Goal: Task Accomplishment & Management: Use online tool/utility

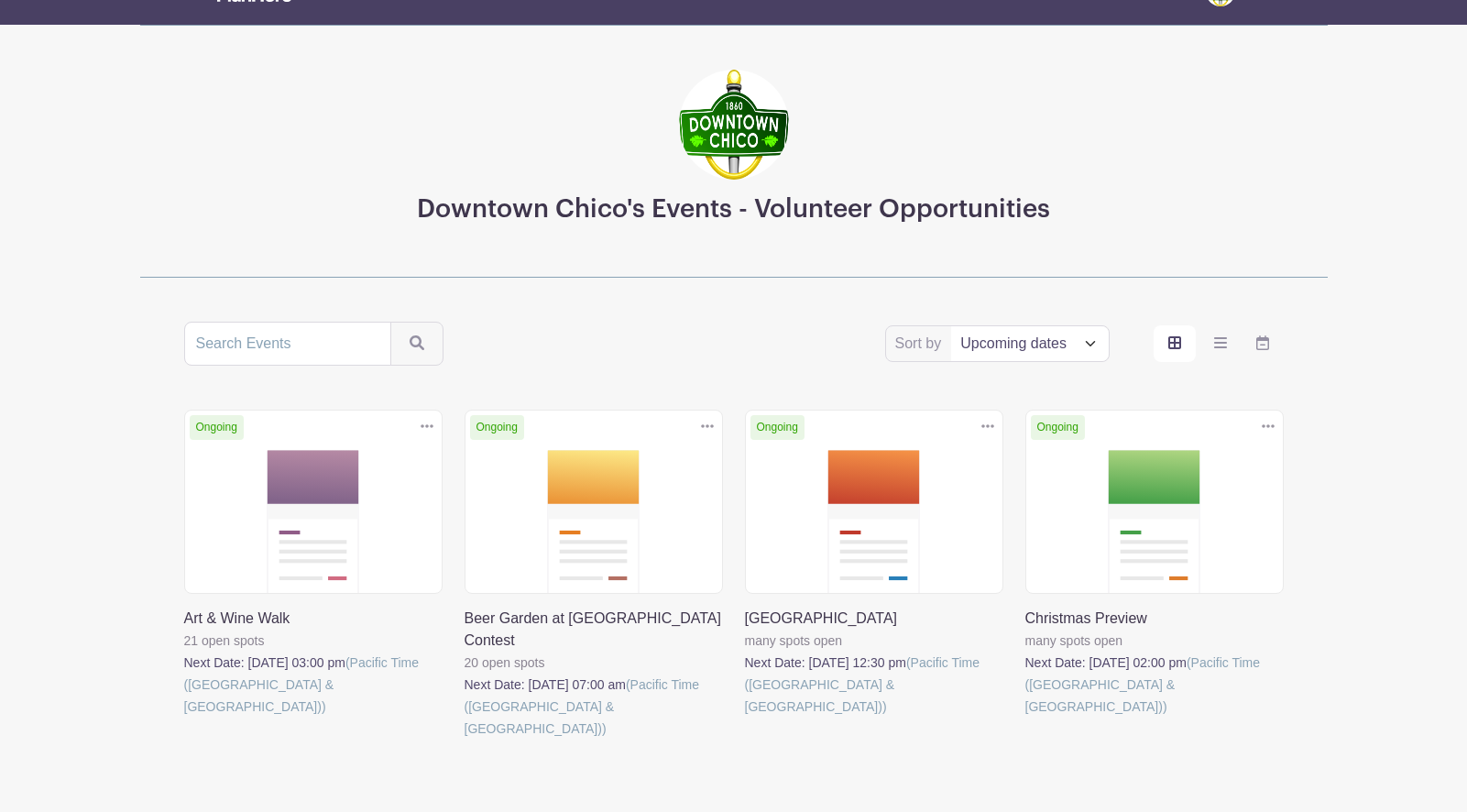
scroll to position [134, 0]
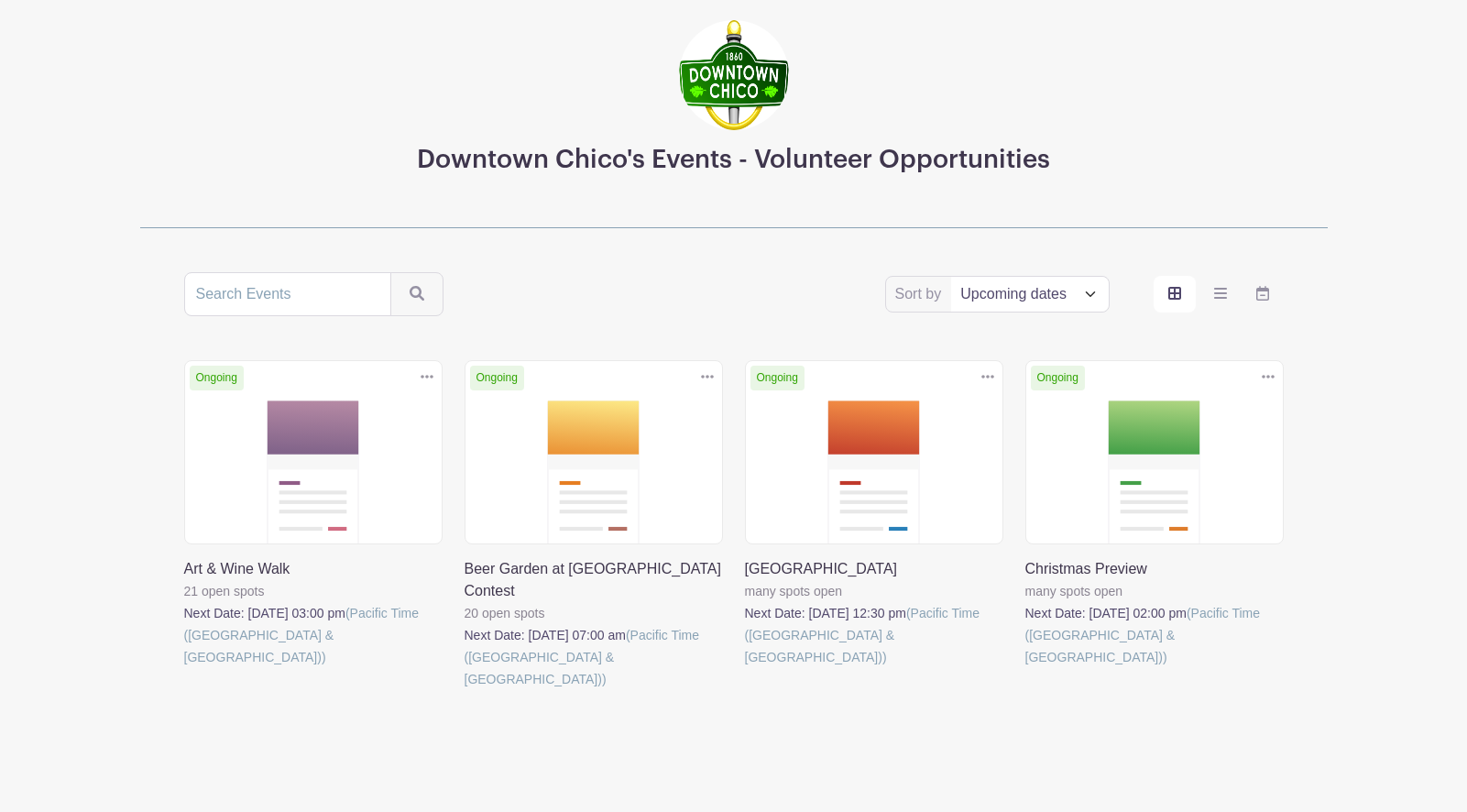
click at [184, 668] on link at bounding box center [184, 668] width 0 height 0
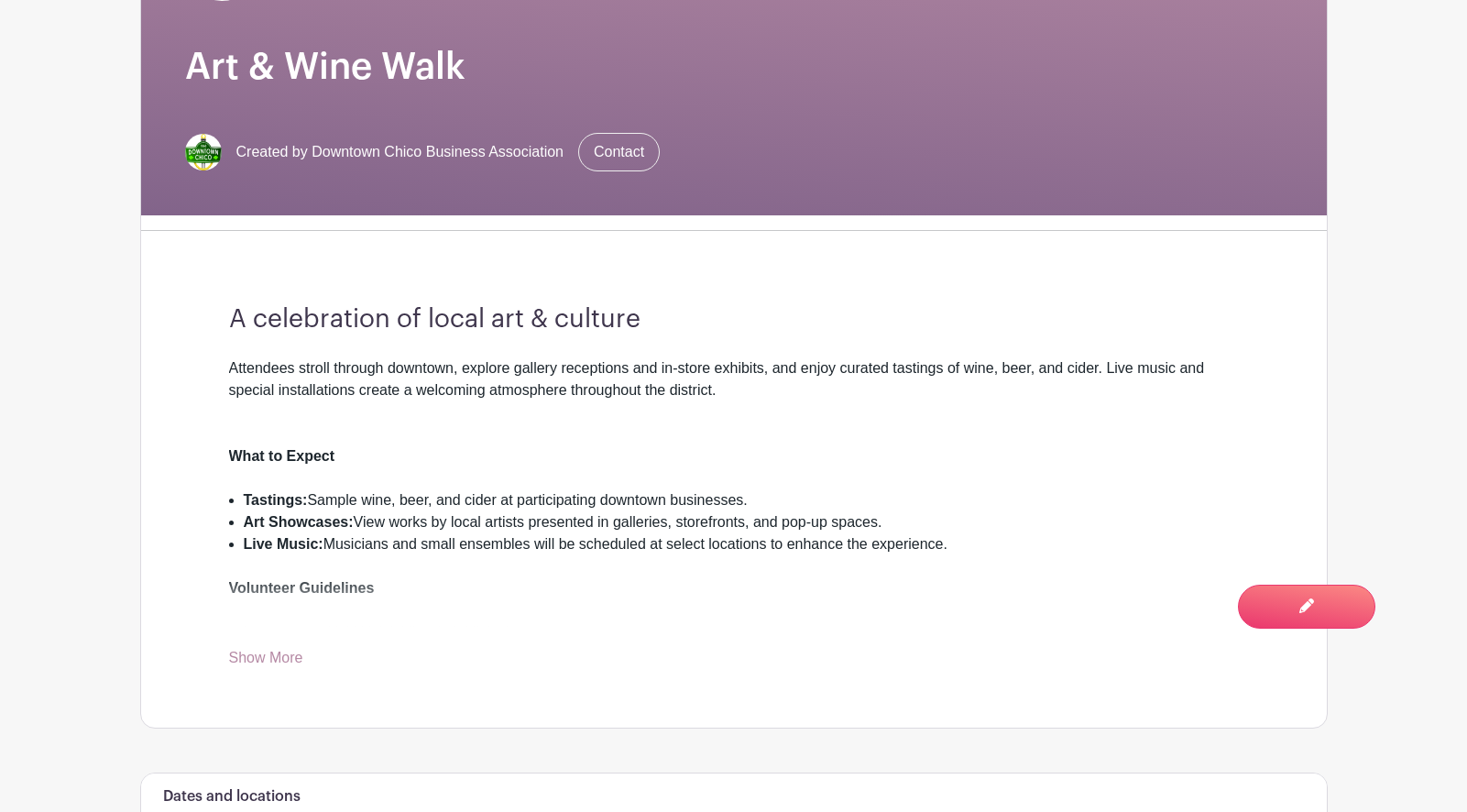
scroll to position [263, 0]
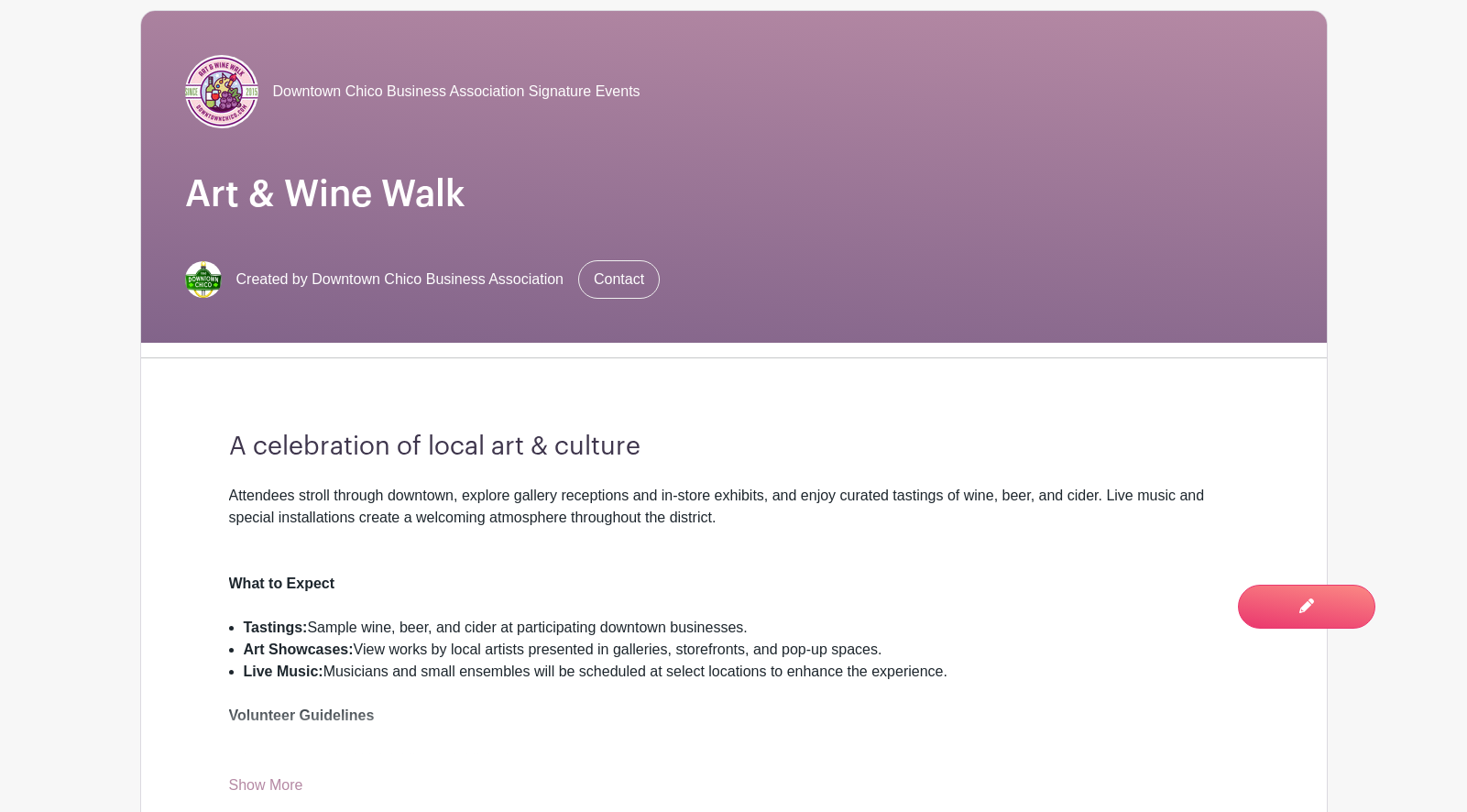
click at [270, 787] on link "Show More" at bounding box center [267, 788] width 75 height 23
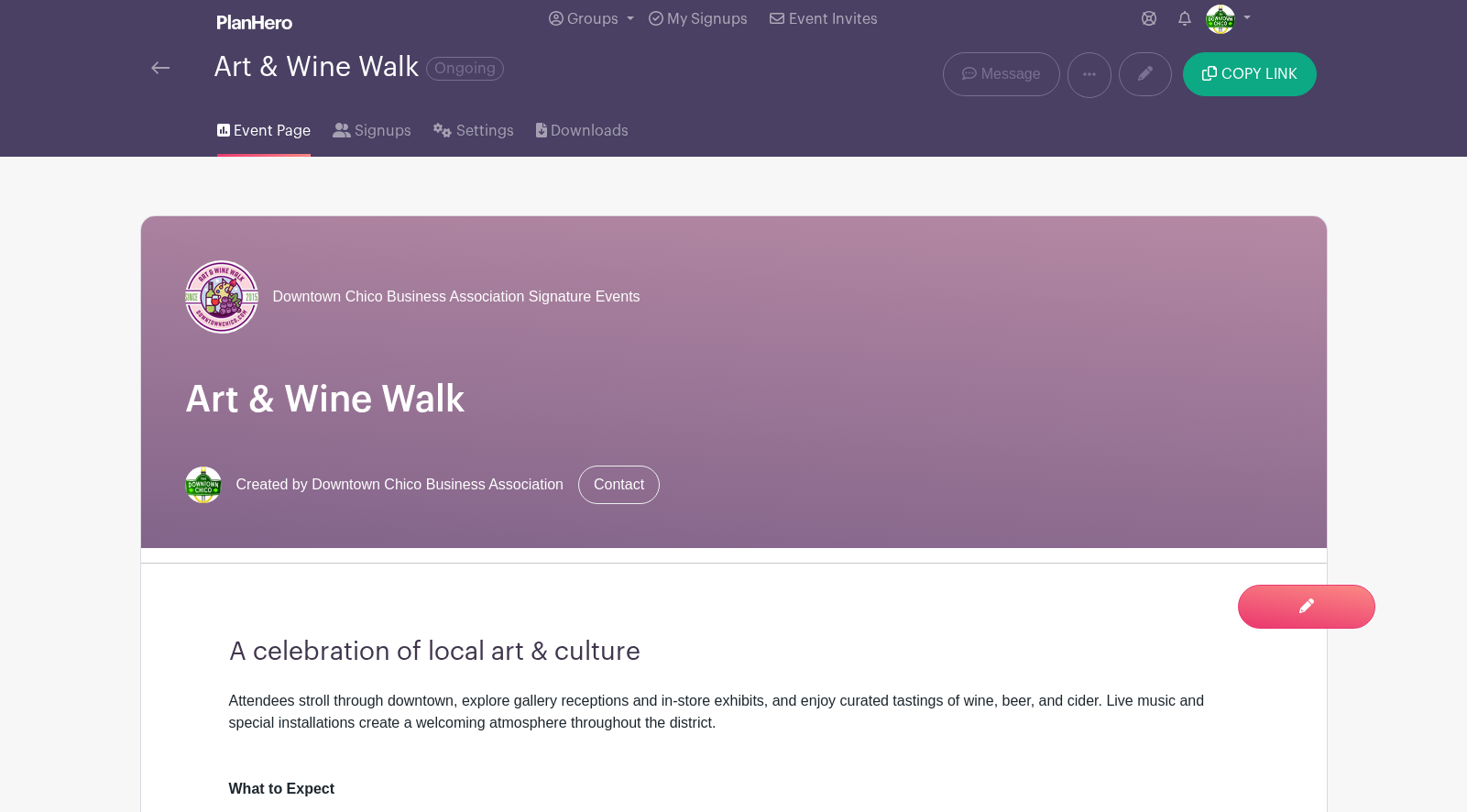
scroll to position [0, 0]
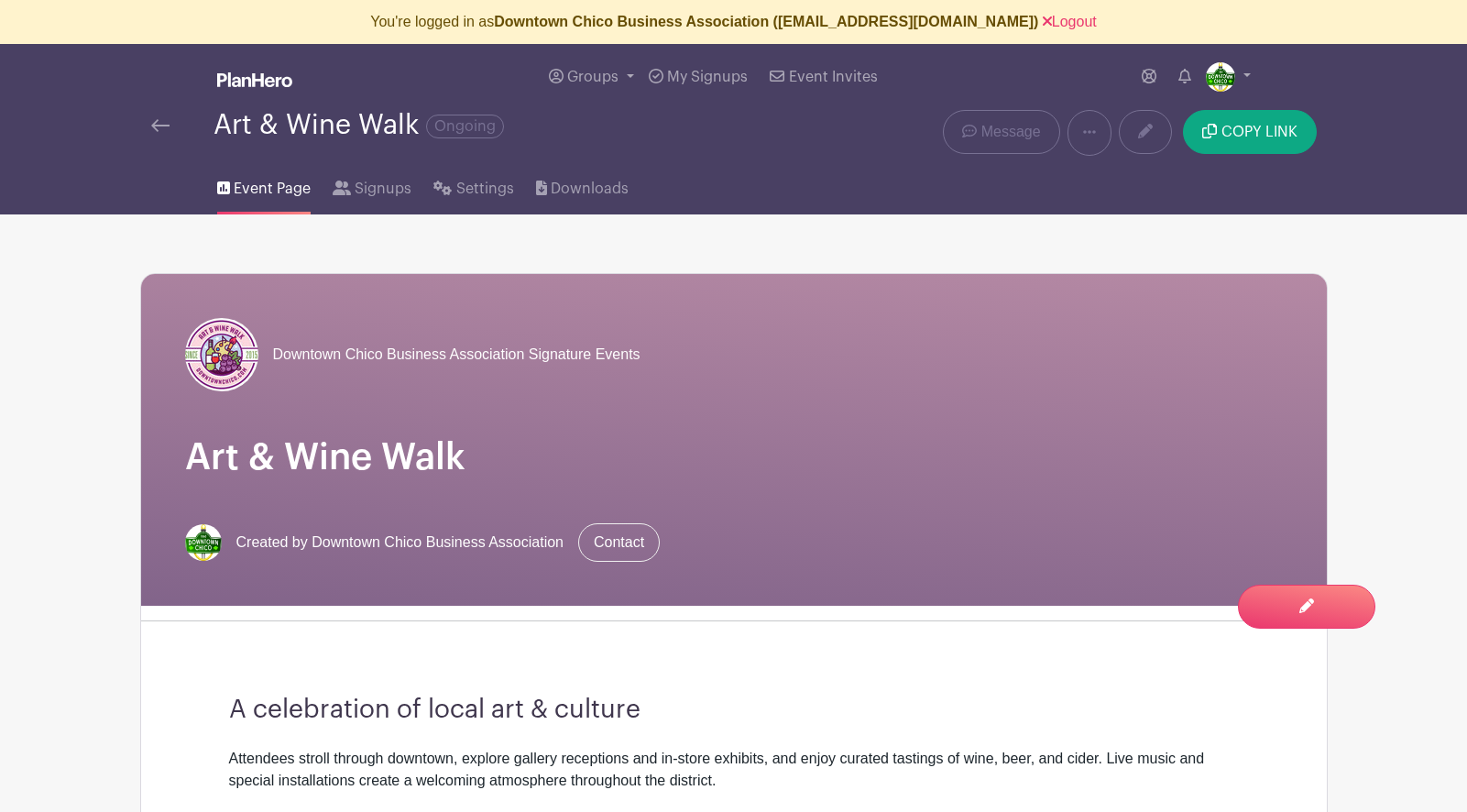
click at [161, 127] on img at bounding box center [160, 125] width 19 height 13
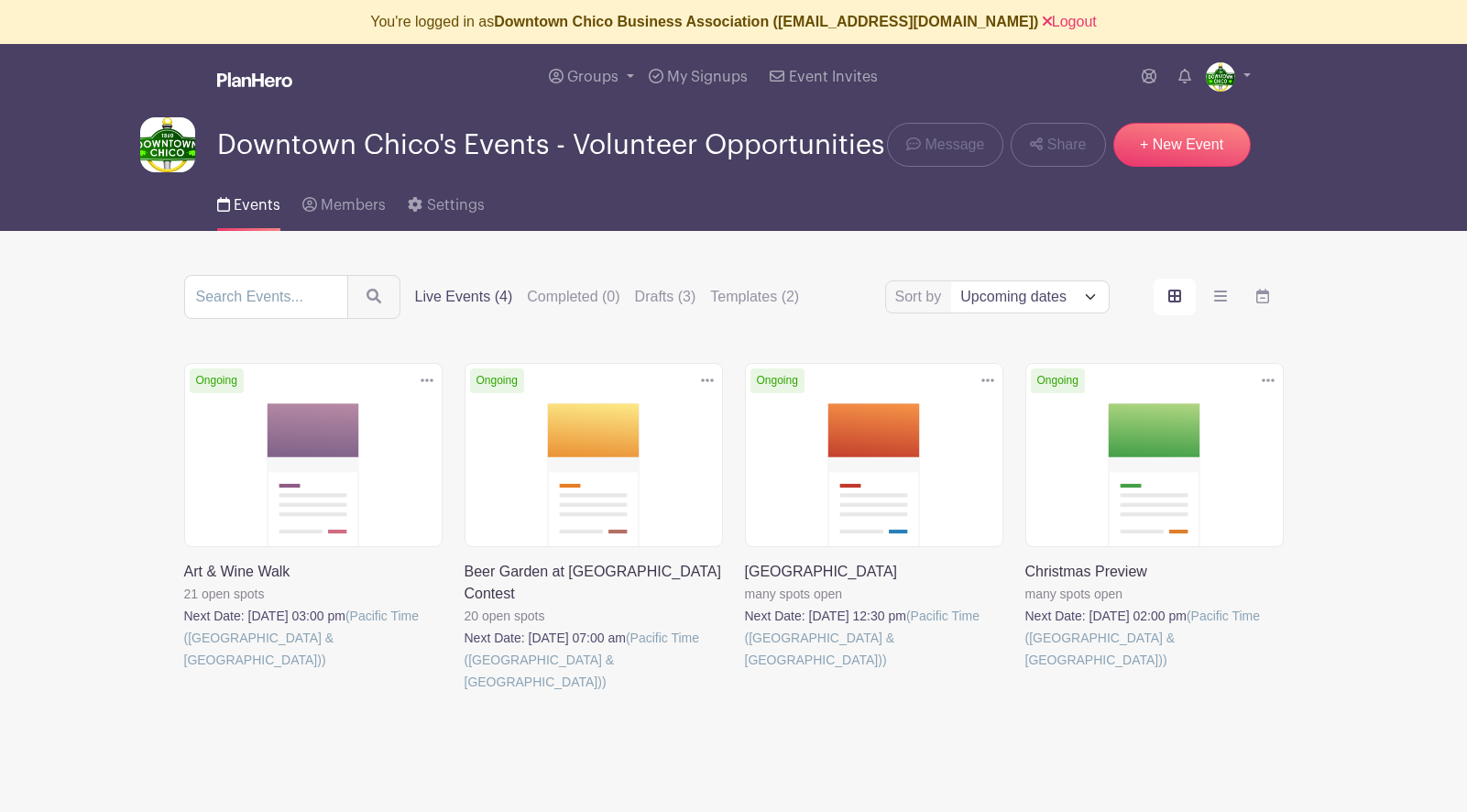
click at [465, 693] on link at bounding box center [465, 693] width 0 height 0
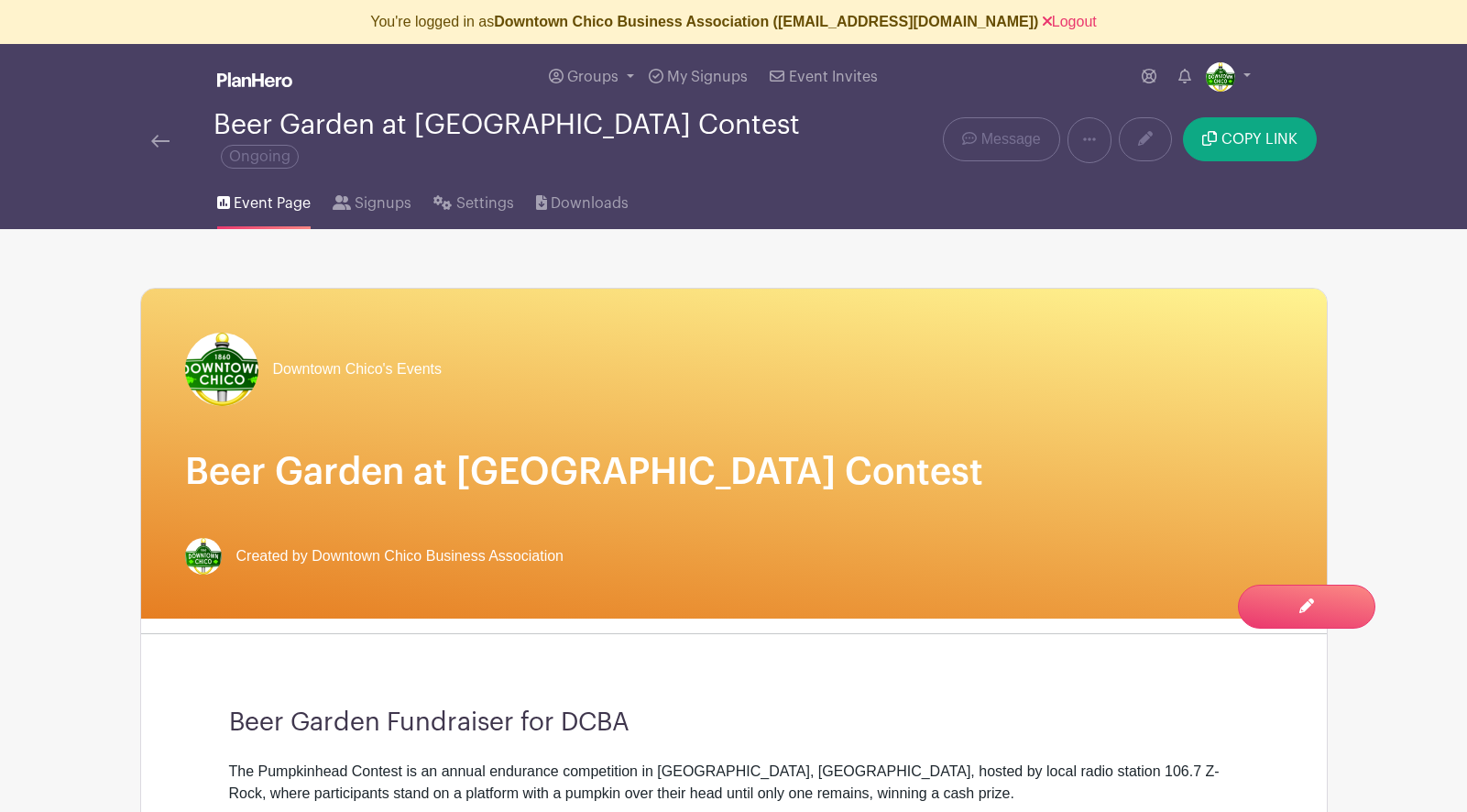
click at [165, 134] on img at bounding box center [160, 140] width 19 height 13
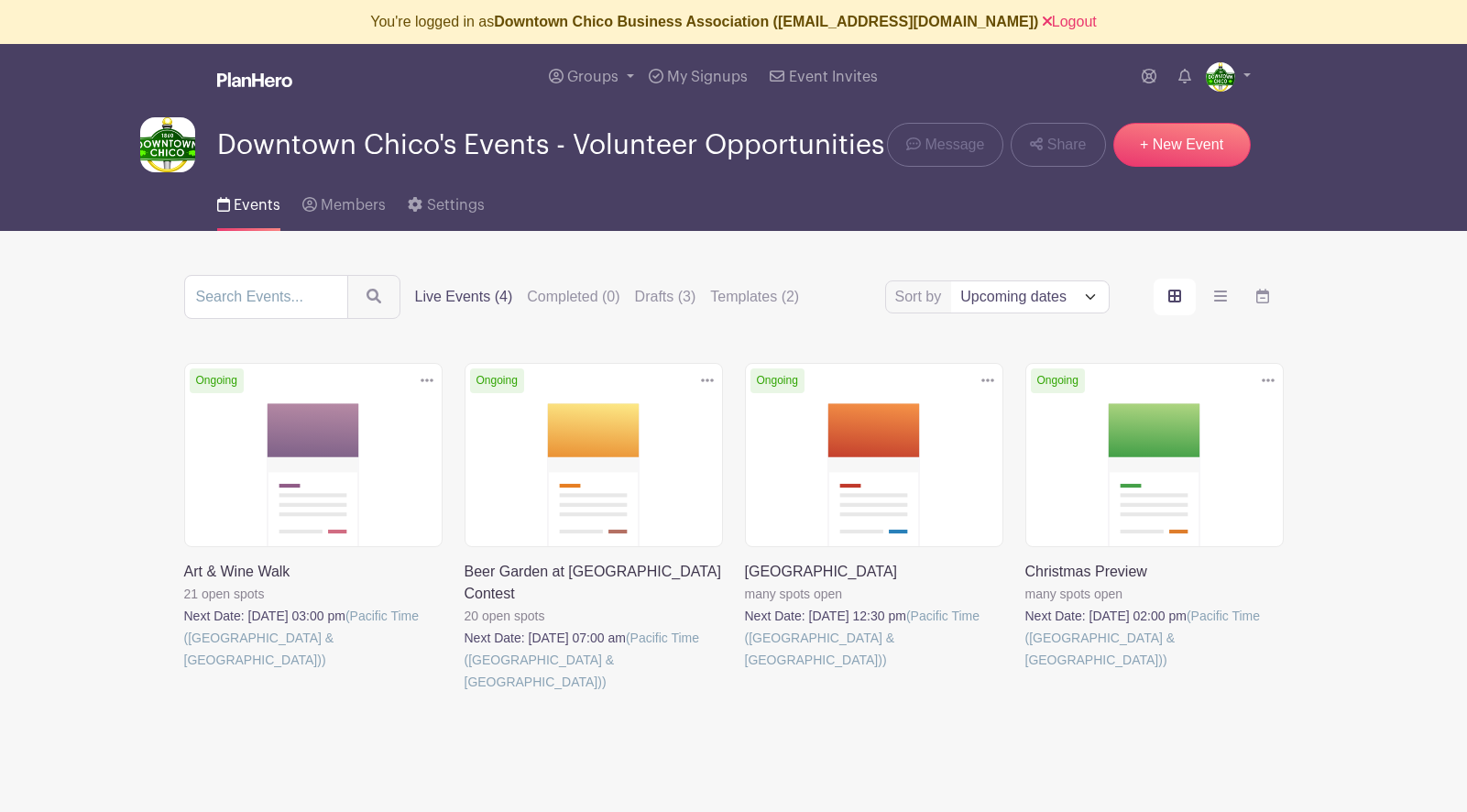
click at [745, 671] on link at bounding box center [745, 671] width 0 height 0
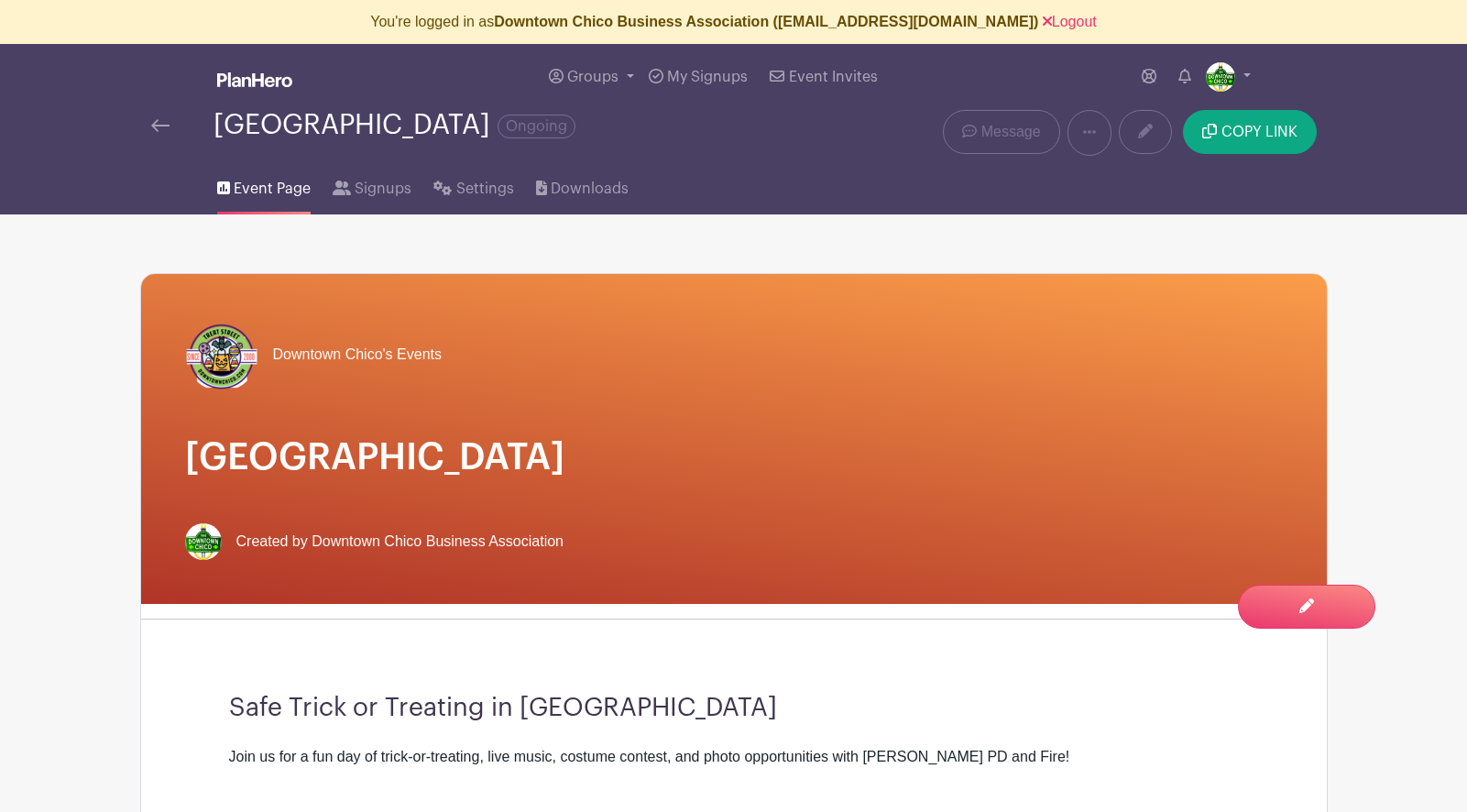
click at [164, 127] on img at bounding box center [160, 125] width 19 height 13
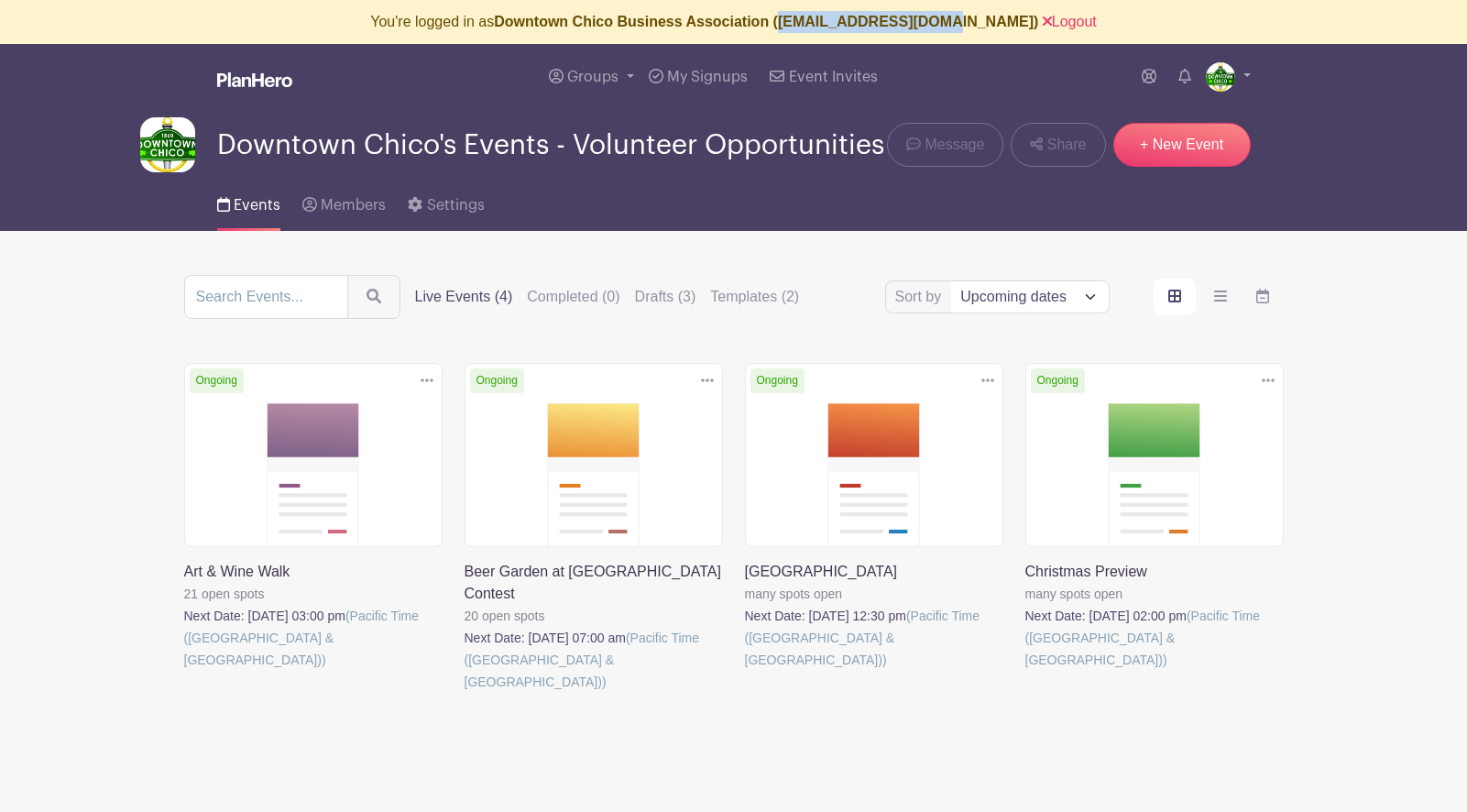
drag, startPoint x: 992, startPoint y: 24, endPoint x: 819, endPoint y: 25, distance: 173.0
click at [819, 26] on b "Downtown Chico Business Association ([EMAIL_ADDRESS][DOMAIN_NAME])" at bounding box center [766, 22] width 544 height 16
copy b "[EMAIL_ADDRESS][DOMAIN_NAME]"
click at [1044, 18] on link "Logout" at bounding box center [1070, 22] width 54 height 16
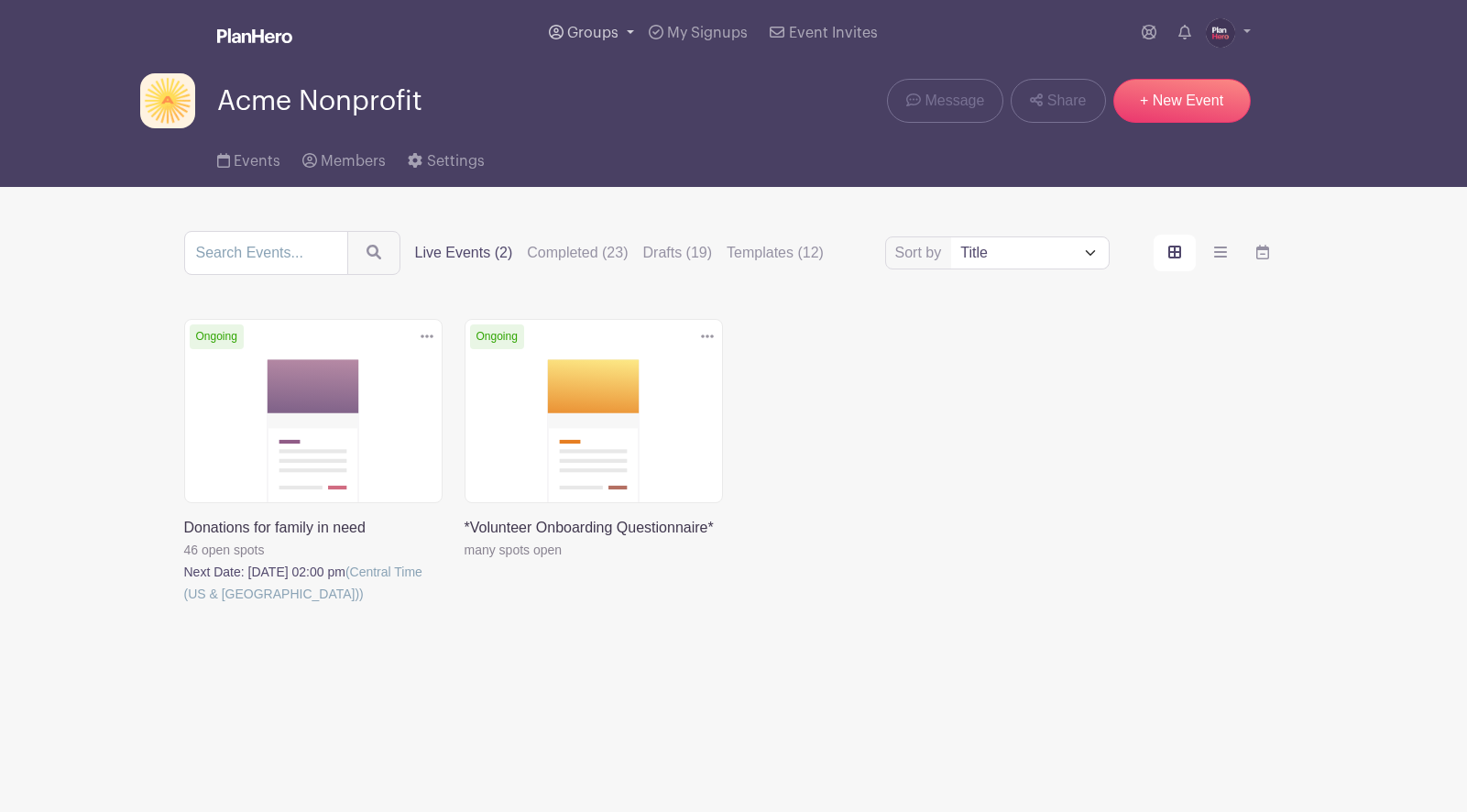
click at [584, 31] on span "Groups" at bounding box center [592, 32] width 51 height 15
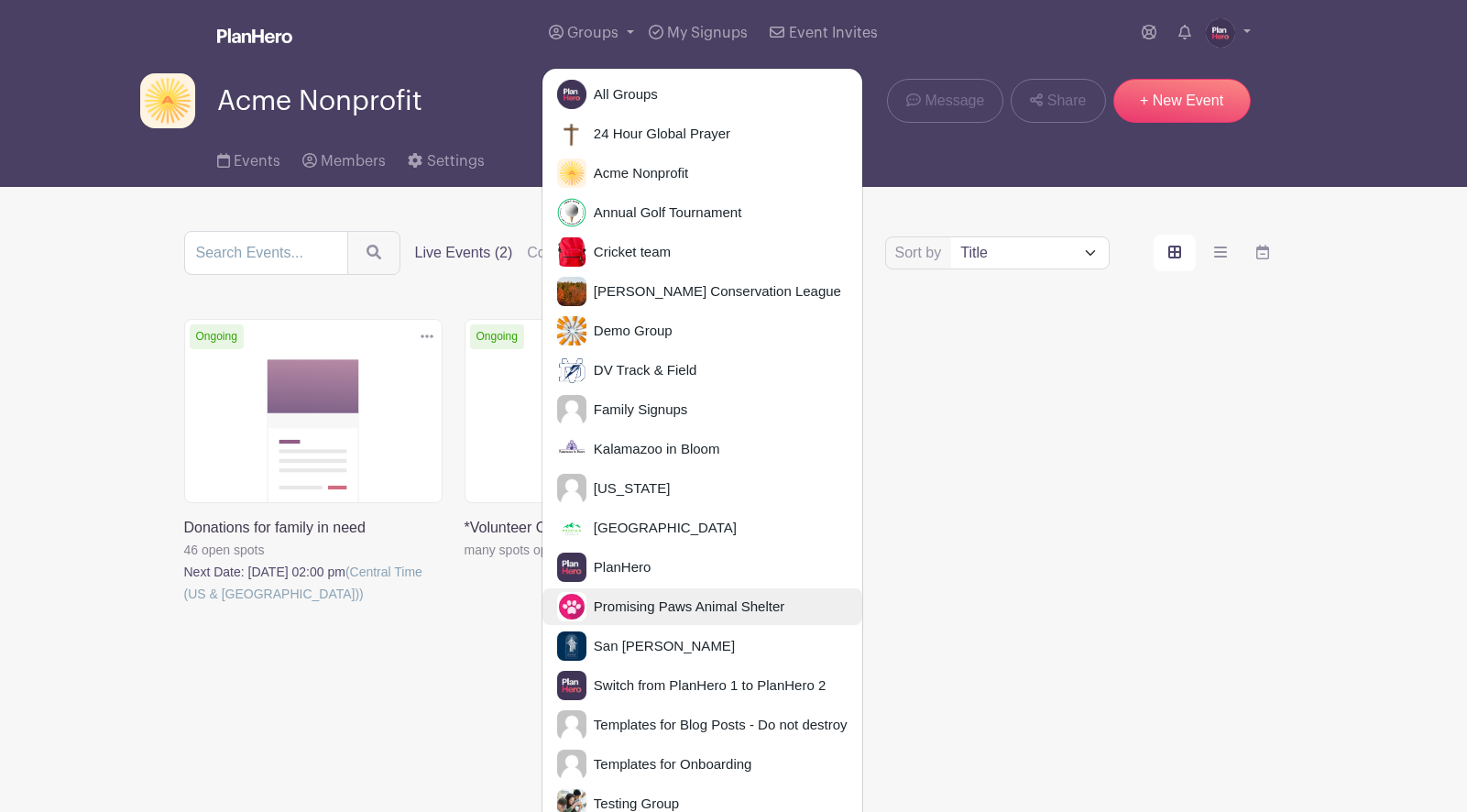
click at [643, 610] on span "Promising Paws Animal Shelter" at bounding box center [685, 606] width 198 height 21
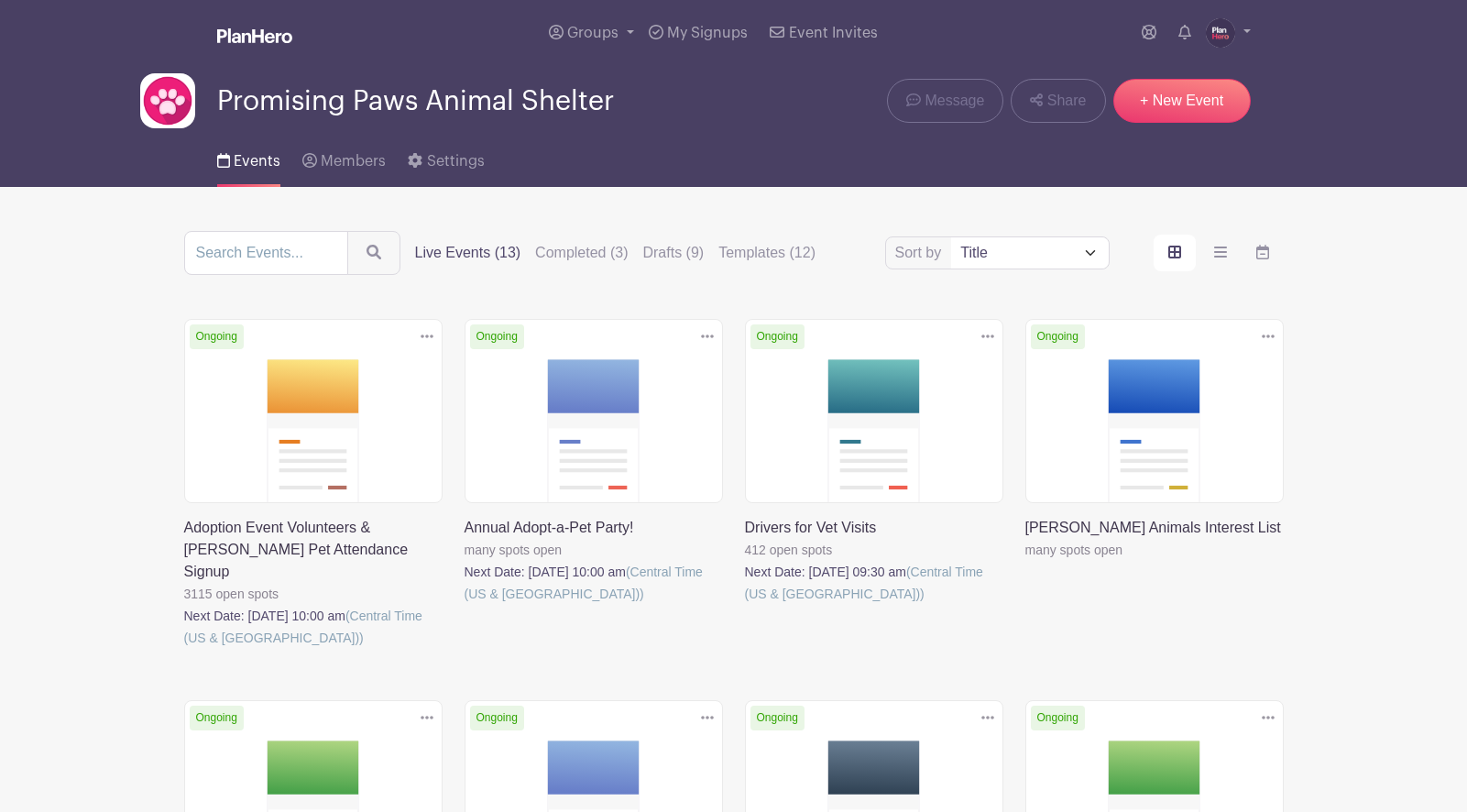
click at [465, 605] on link at bounding box center [465, 605] width 0 height 0
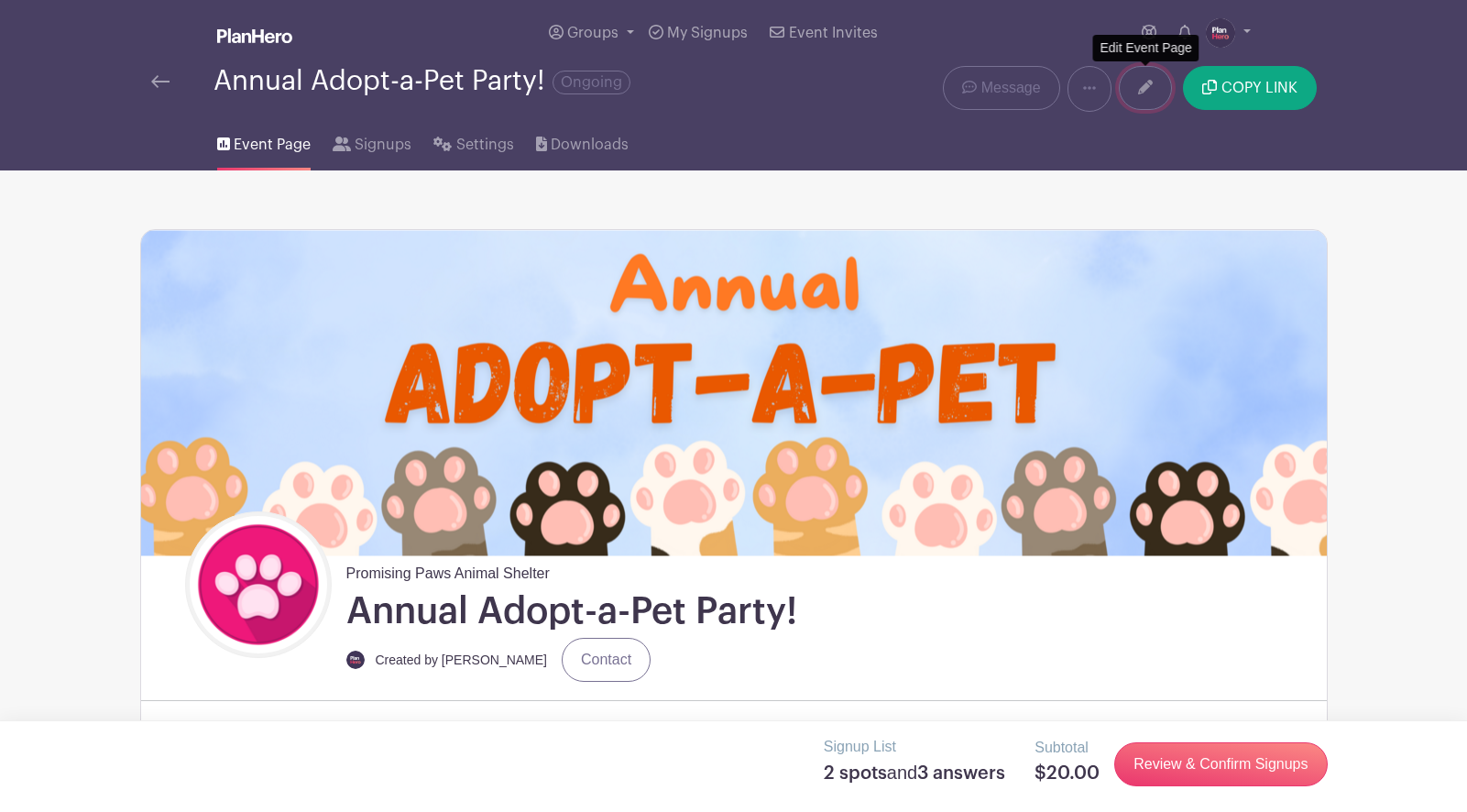
click at [1138, 105] on link at bounding box center [1145, 87] width 53 height 44
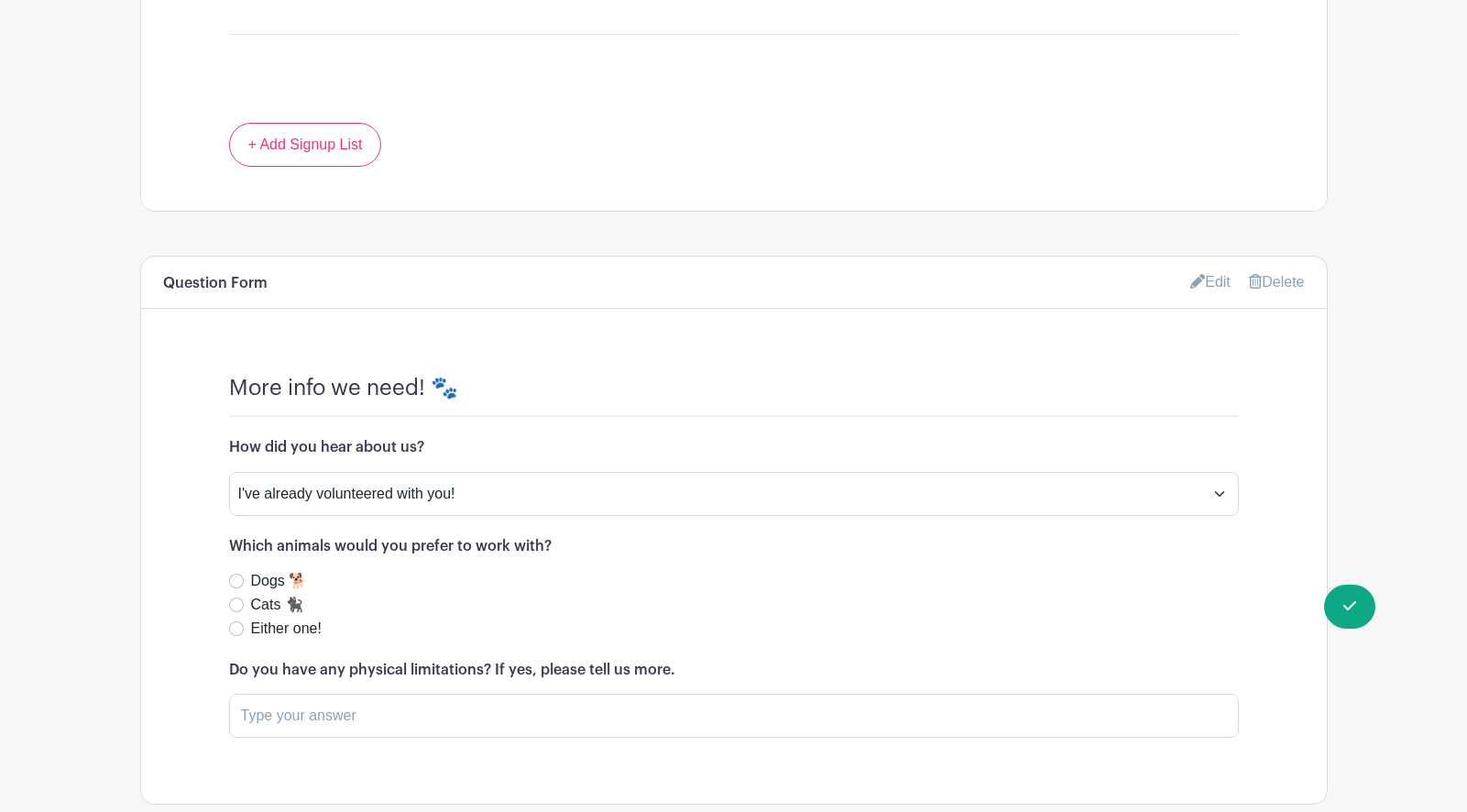
scroll to position [2766, 0]
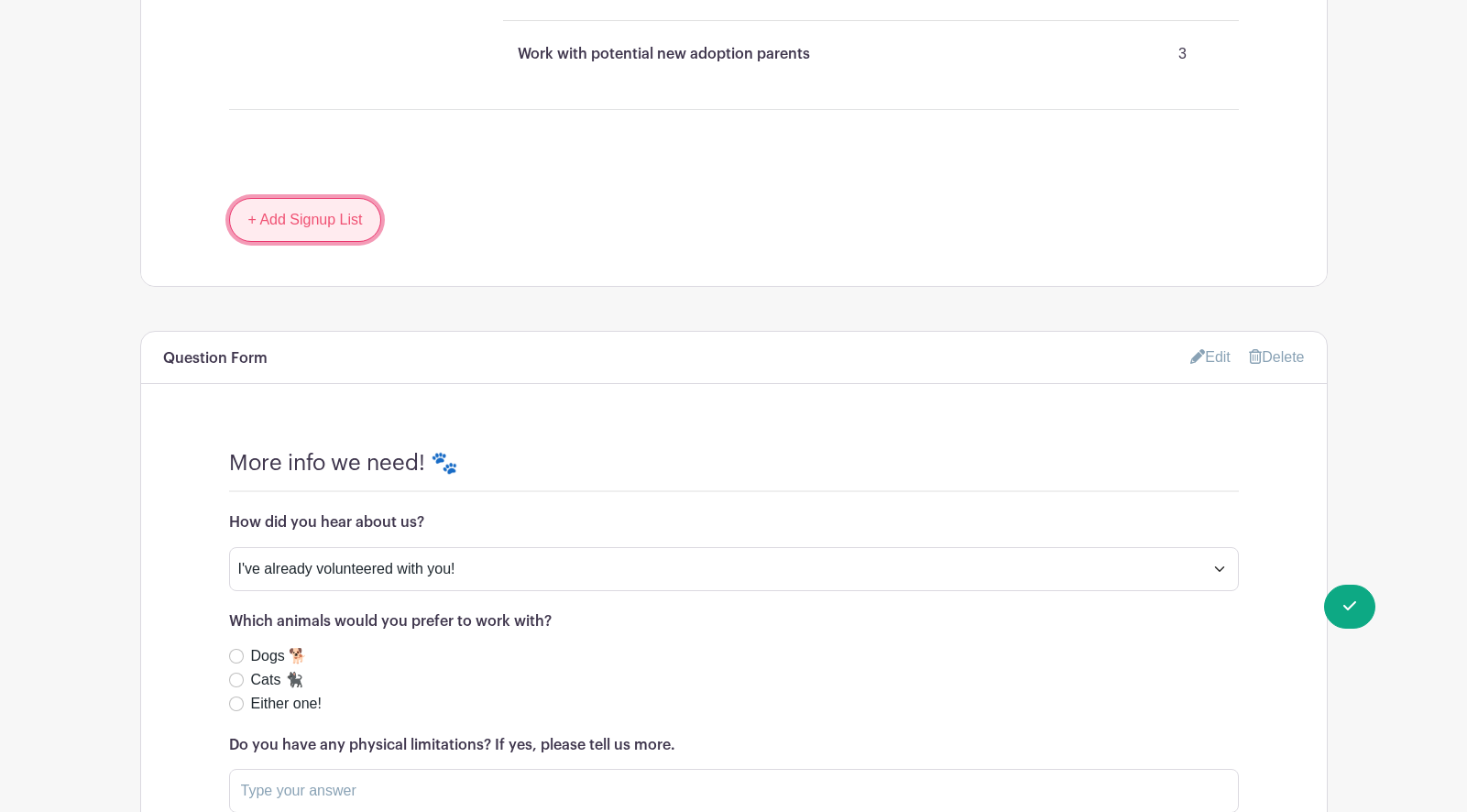
click at [329, 220] on link "+ Add Signup List" at bounding box center [306, 220] width 153 height 44
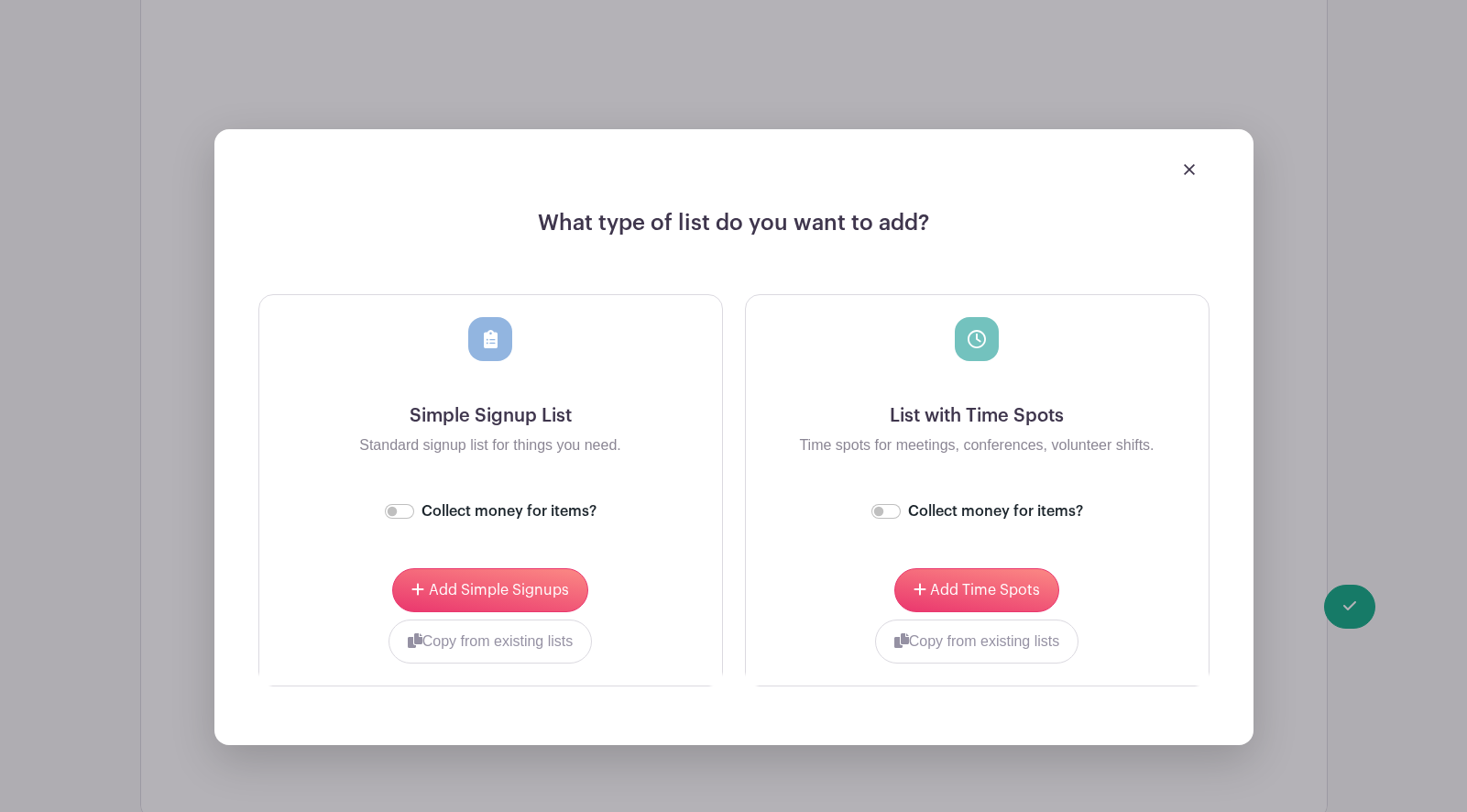
scroll to position [3197, 0]
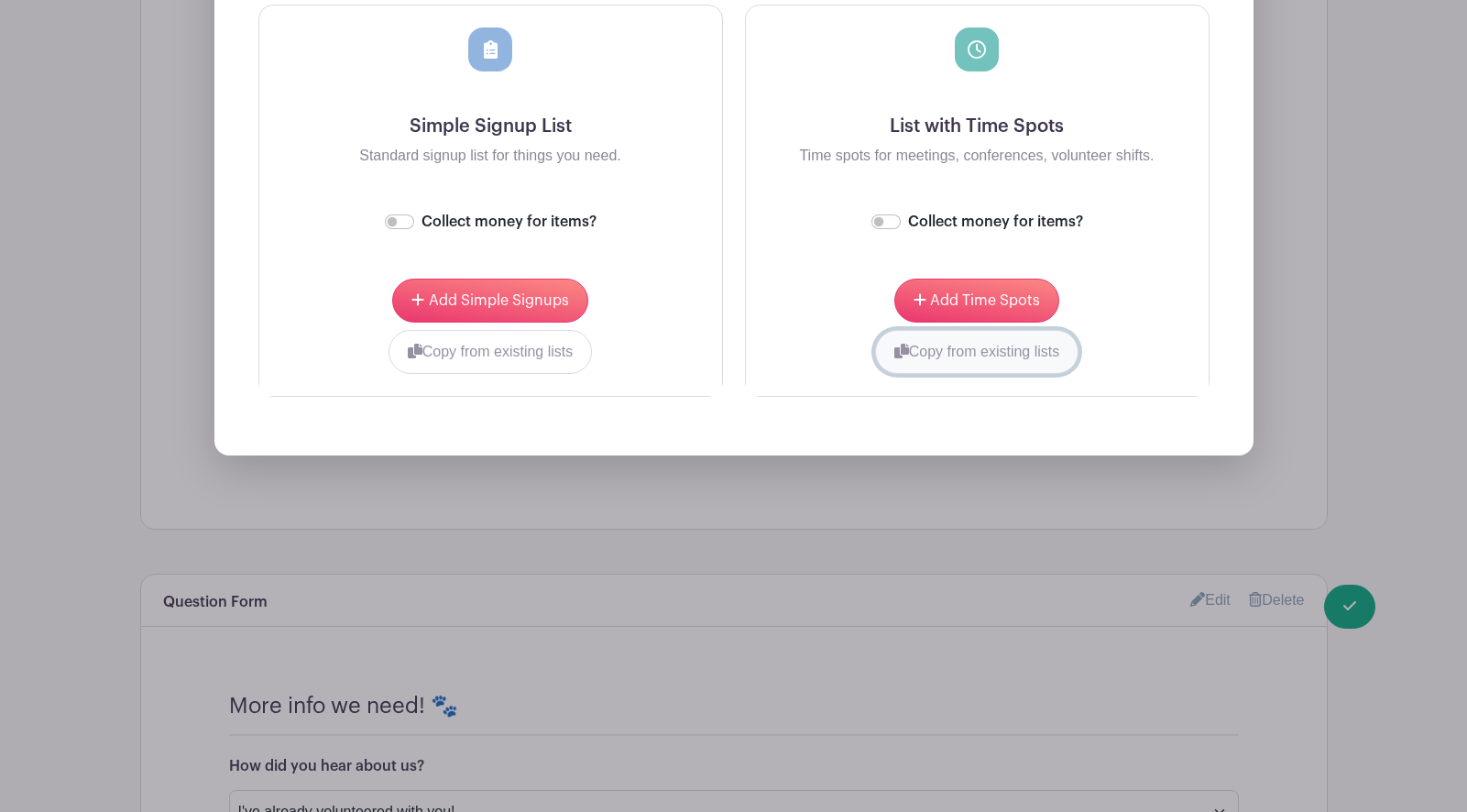
click at [914, 355] on button "Copy from existing lists" at bounding box center [978, 351] width 204 height 44
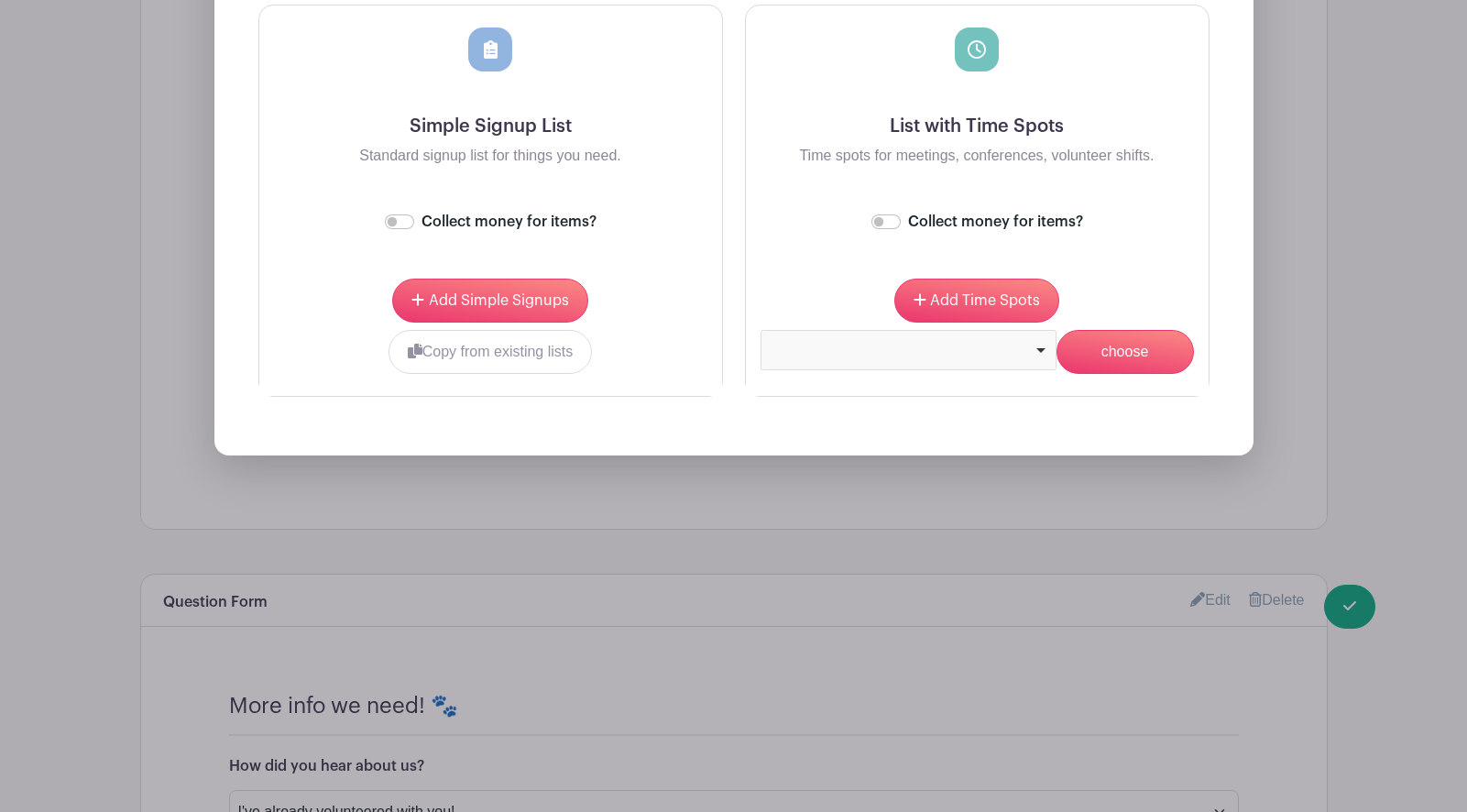
click at [1043, 352] on div at bounding box center [908, 347] width 280 height 7
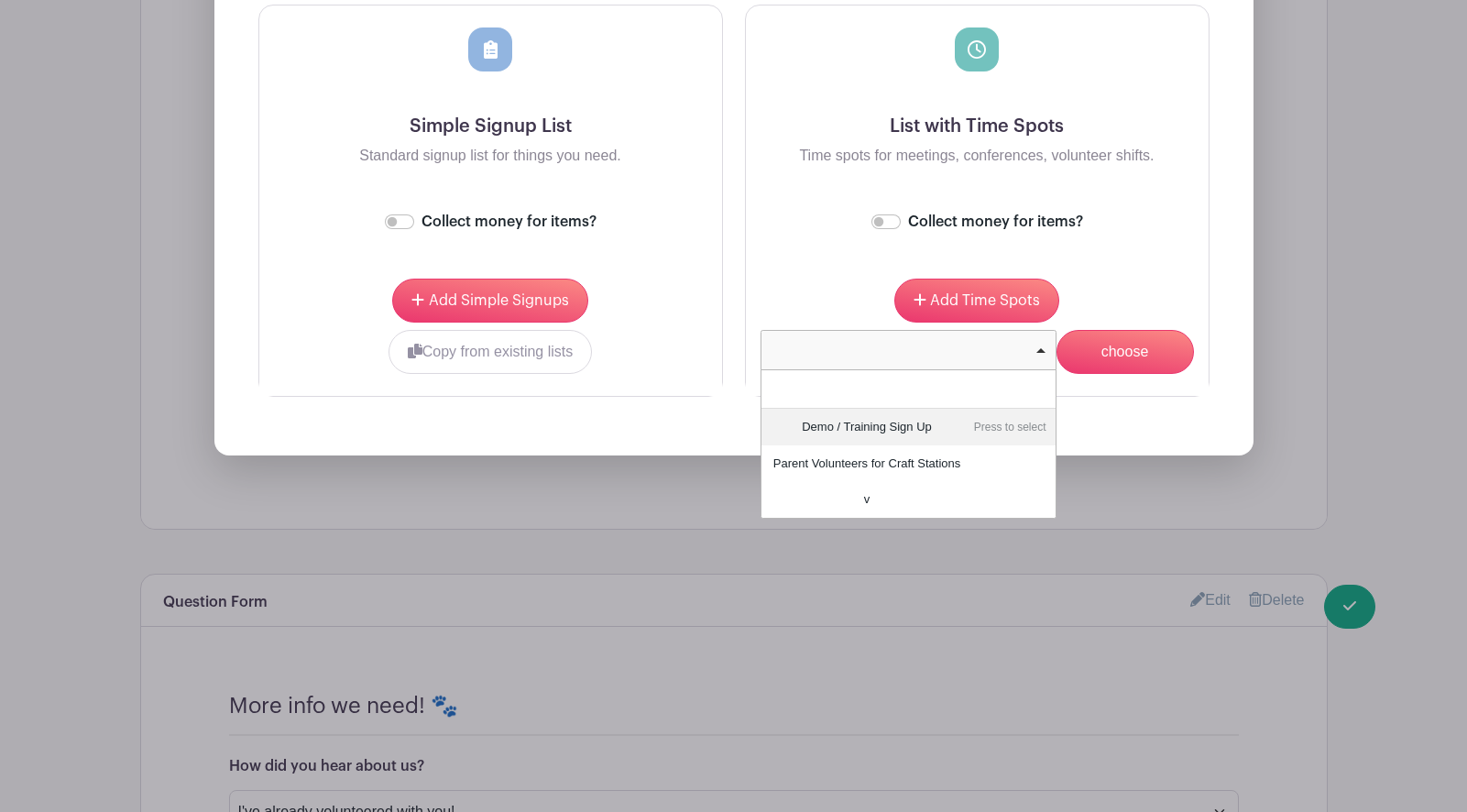
scroll to position [3250, 0]
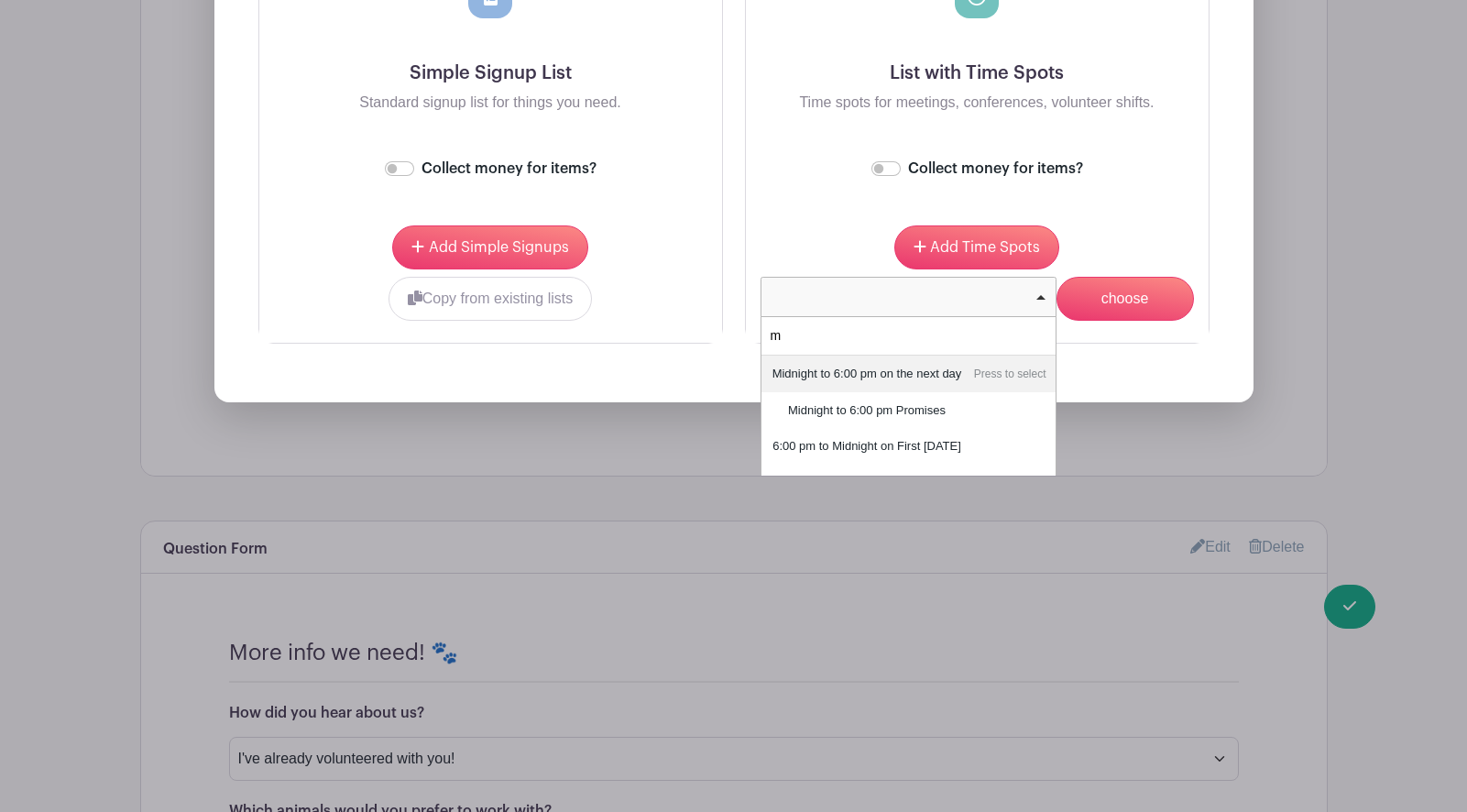
type input "m"
